Goal: Transaction & Acquisition: Purchase product/service

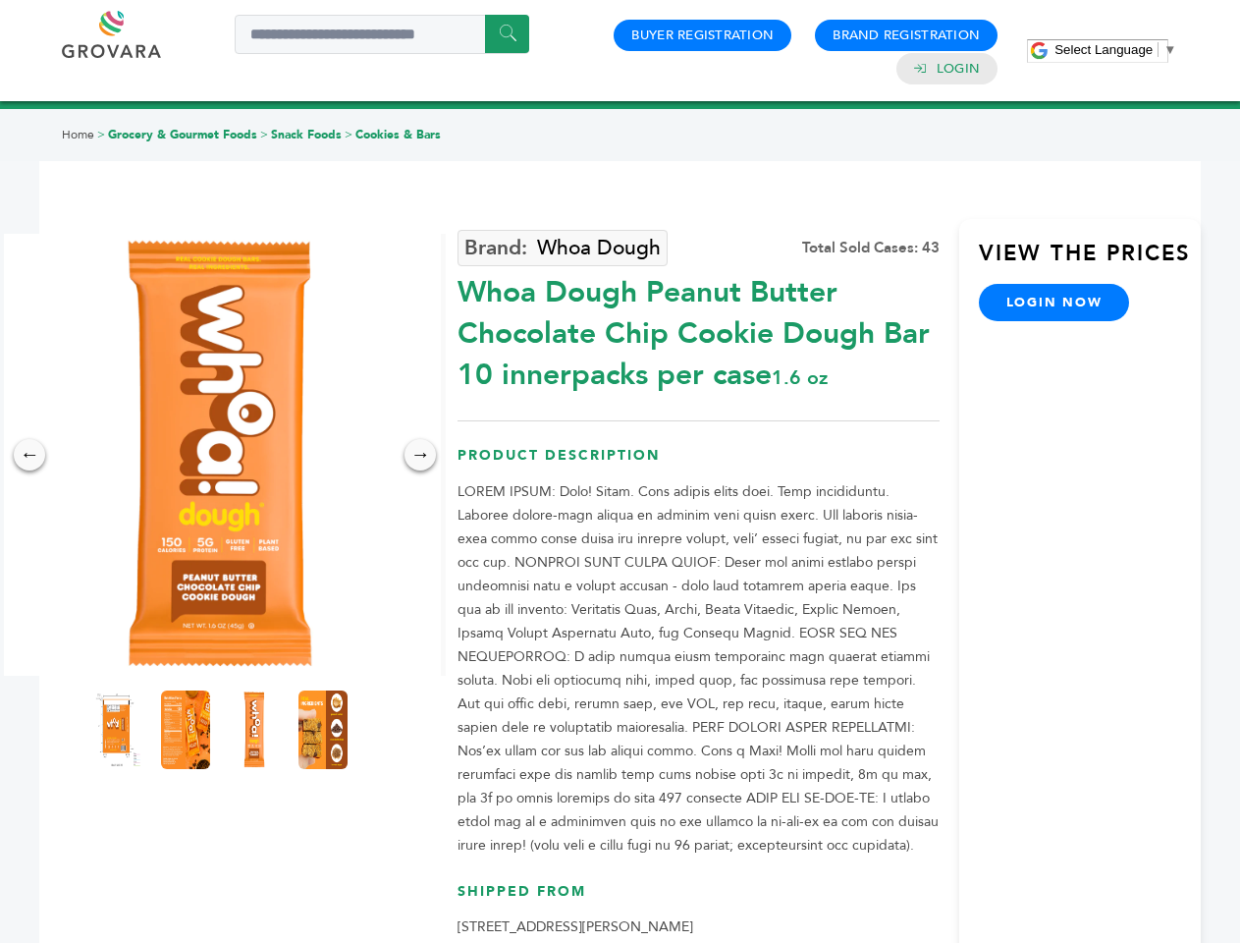
click at [1115, 49] on span "Select Language" at bounding box center [1104, 49] width 98 height 15
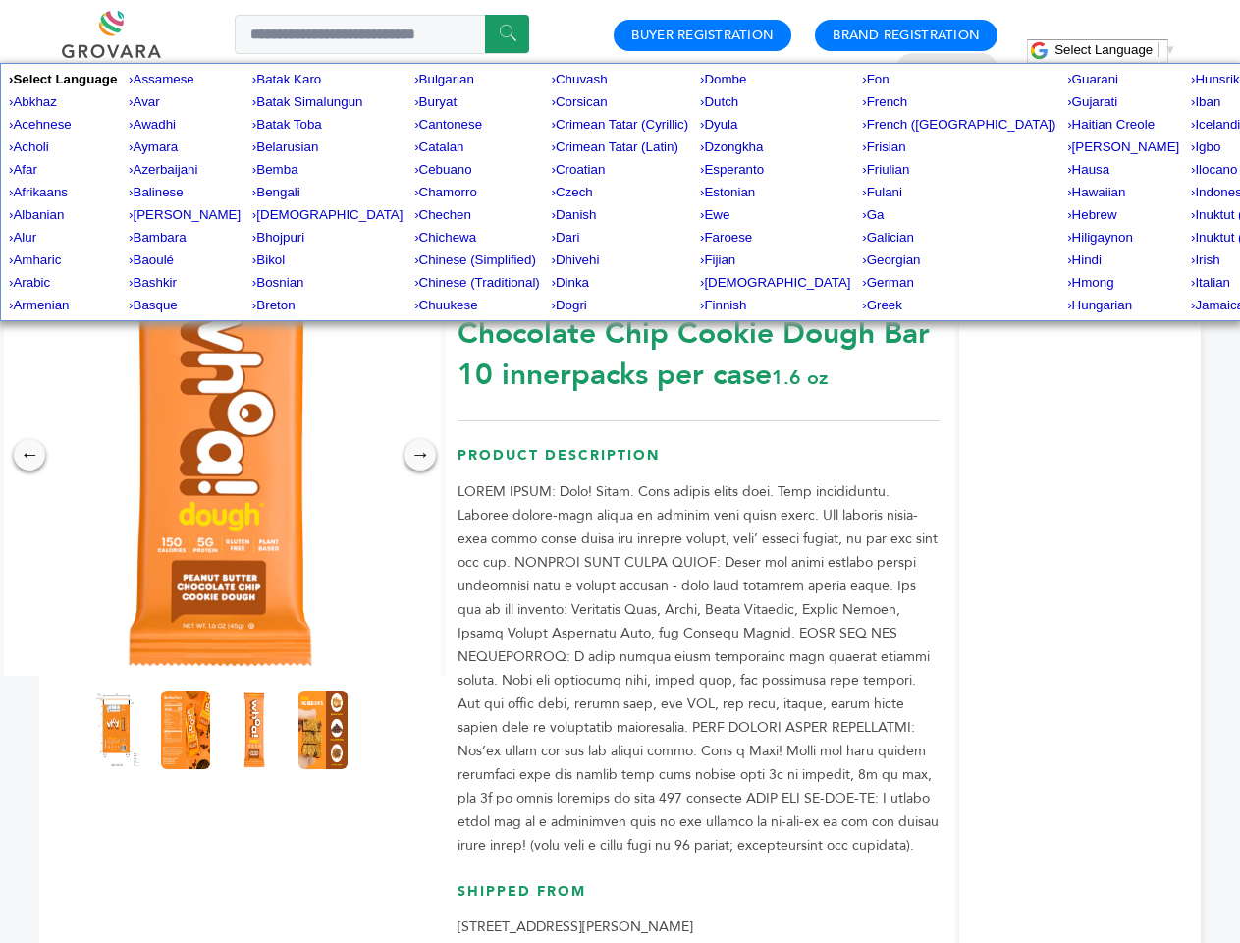
click at [220, 455] on img at bounding box center [220, 455] width 442 height 442
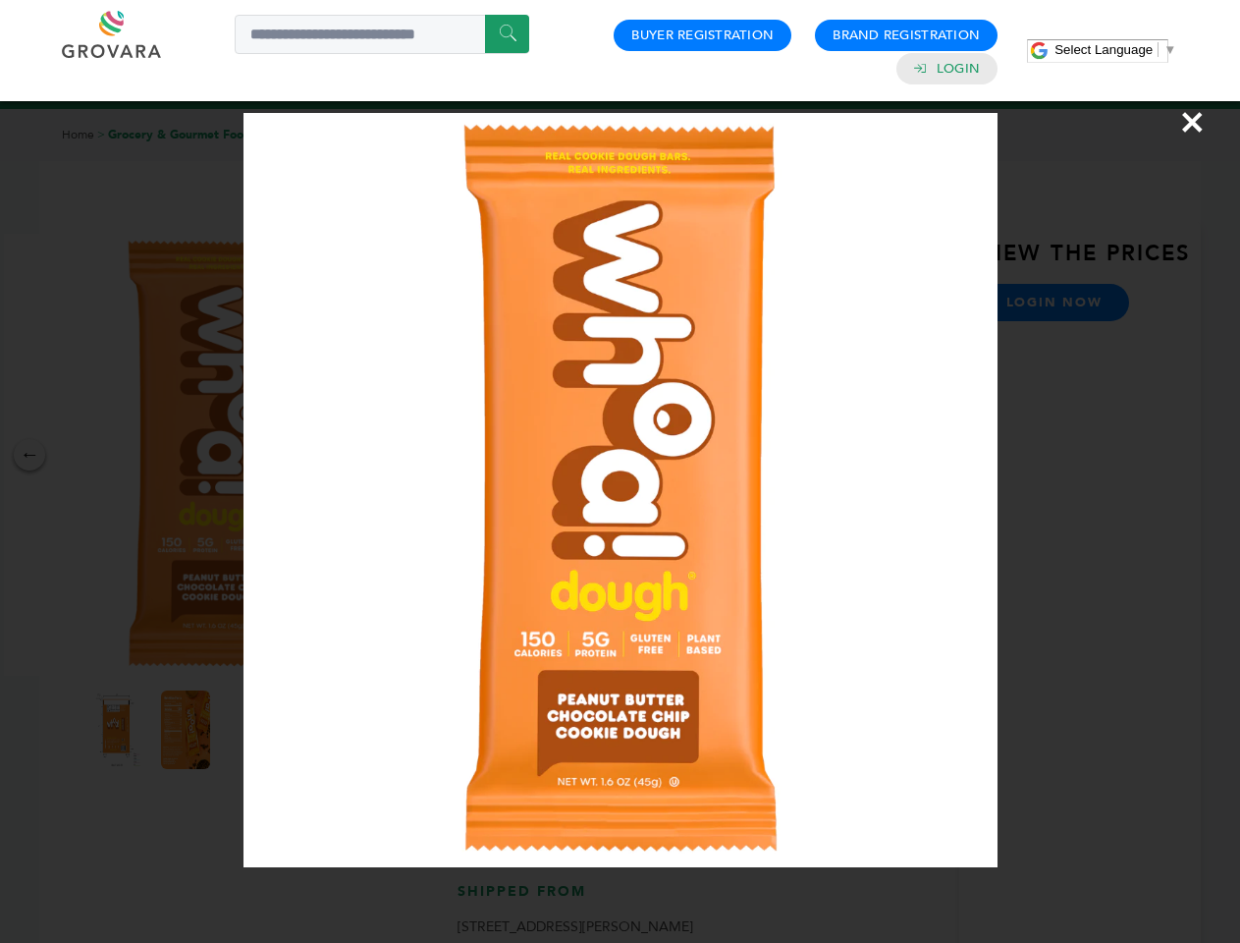
click at [29, 455] on div "×" at bounding box center [620, 471] width 1240 height 943
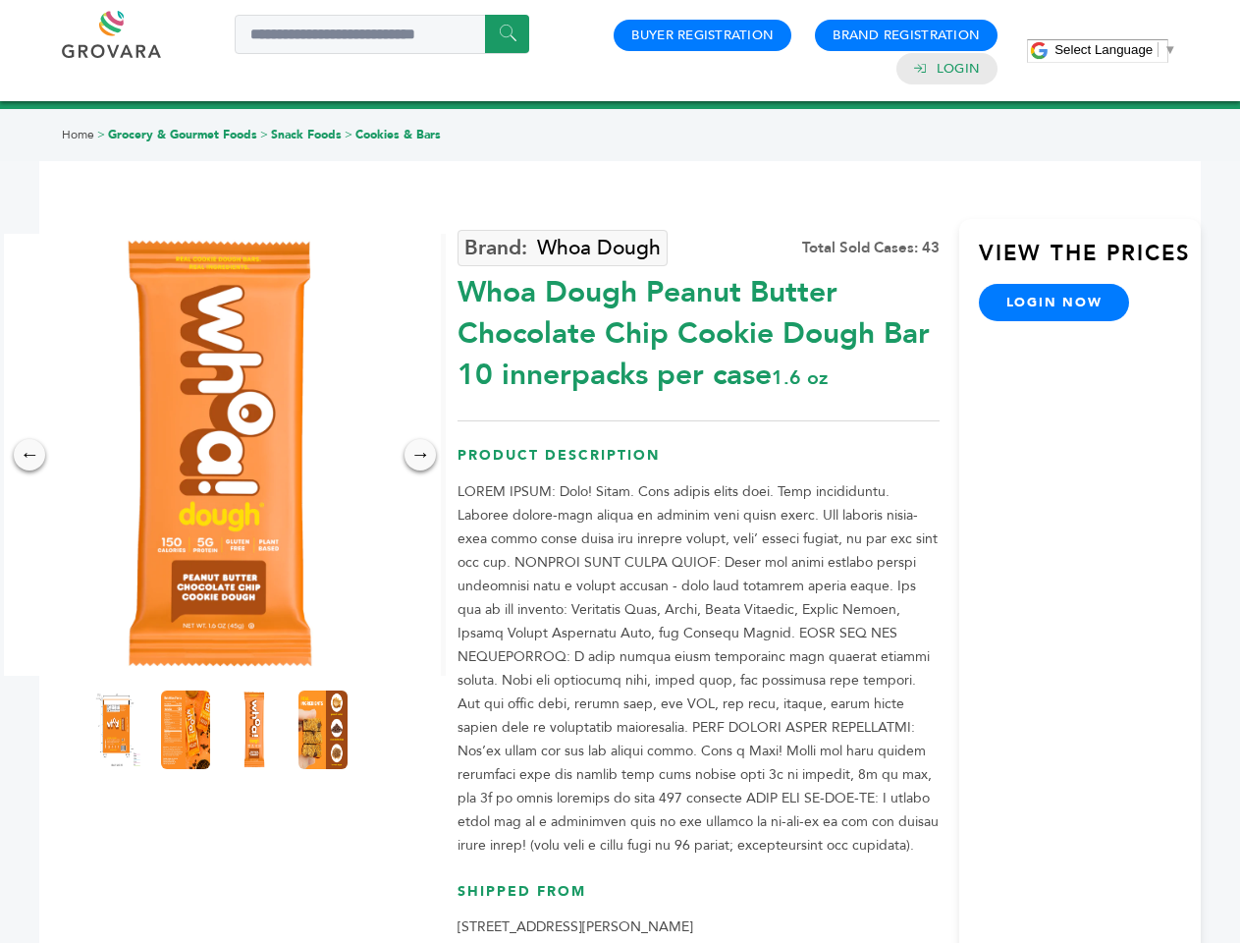
click at [420, 455] on div "→" at bounding box center [420, 454] width 31 height 31
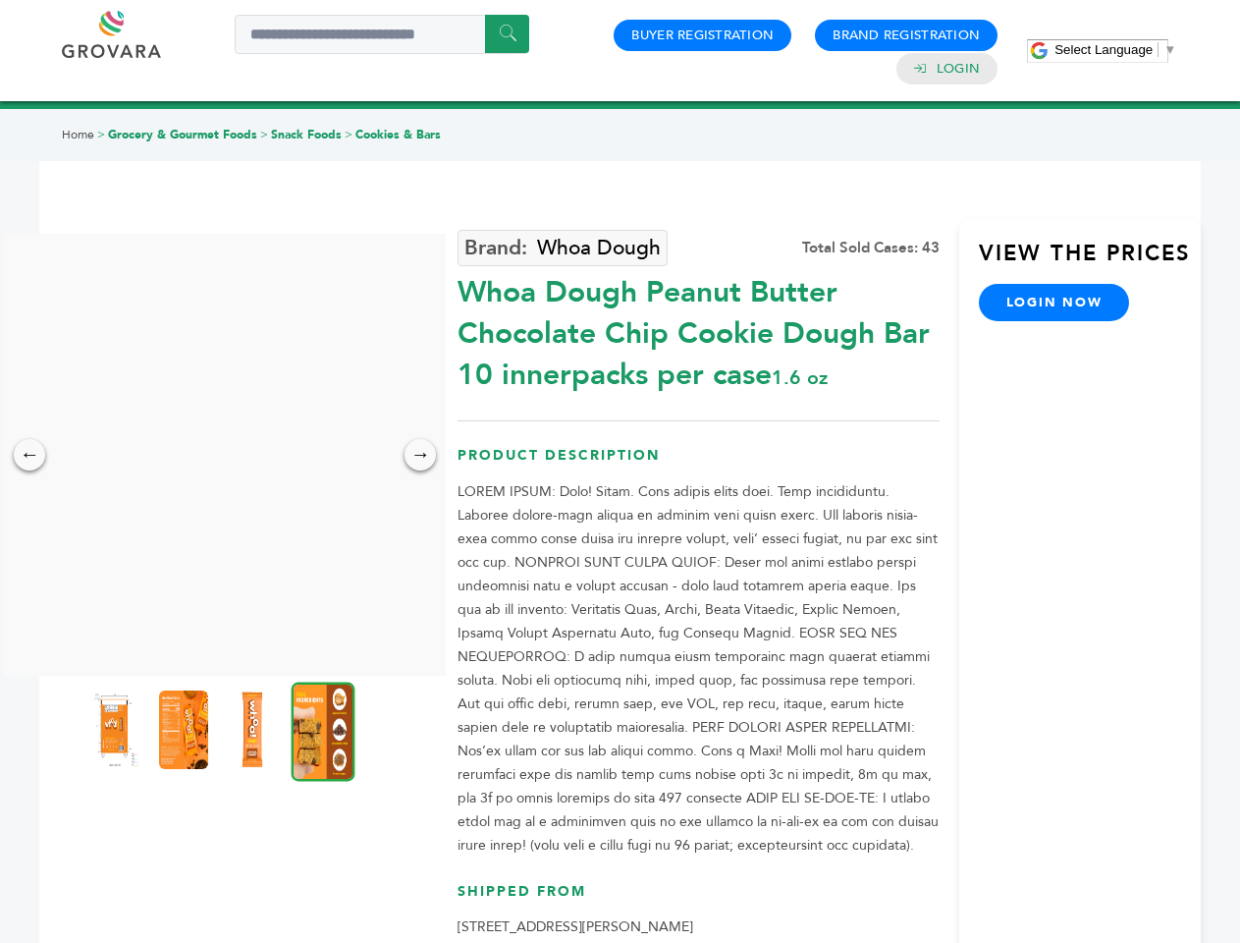
click at [117, 730] on img at bounding box center [114, 729] width 49 height 79
click at [0, 0] on div "×" at bounding box center [0, 0] width 0 height 0
click at [254, 730] on img at bounding box center [252, 729] width 49 height 79
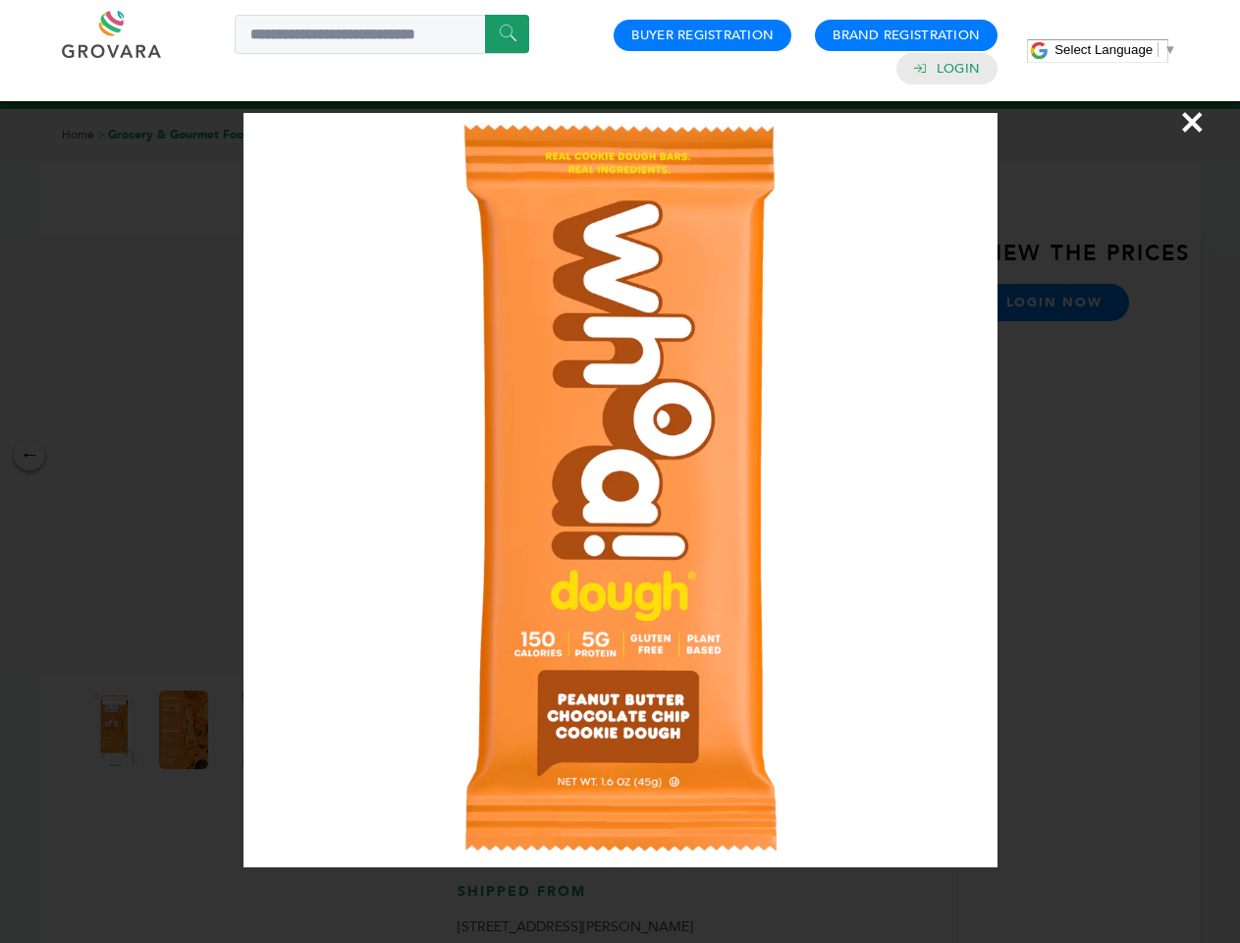
click at [323, 730] on div "×" at bounding box center [620, 471] width 1240 height 943
